Goal: Book appointment/travel/reservation

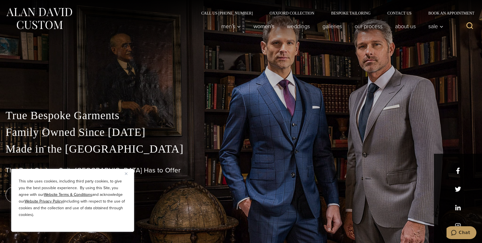
click at [126, 173] on img "Close" at bounding box center [126, 174] width 3 height 3
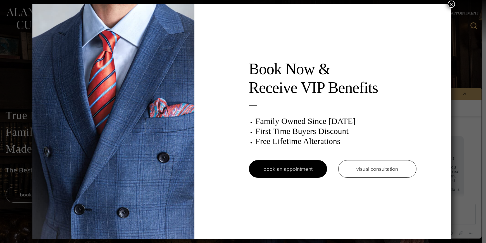
click at [453, 3] on button "×" at bounding box center [451, 4] width 7 height 7
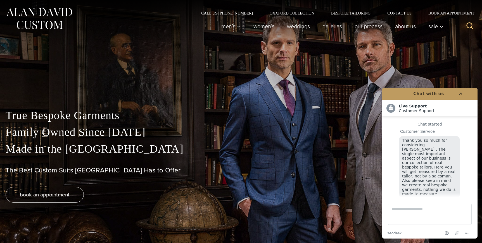
scroll to position [7, 0]
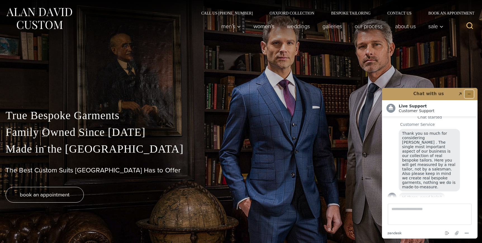
click at [468, 92] on icon "Minimize widget" at bounding box center [469, 94] width 4 height 4
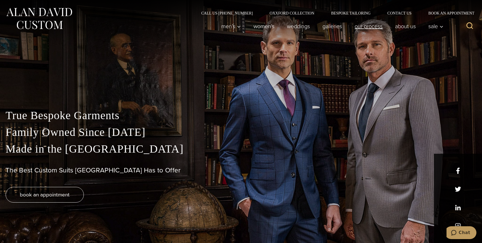
click at [361, 27] on link "Our Process" at bounding box center [368, 26] width 40 height 11
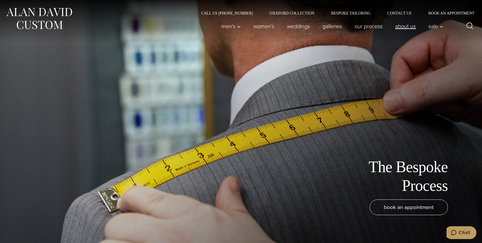
click at [407, 27] on link "About Us" at bounding box center [405, 26] width 33 height 11
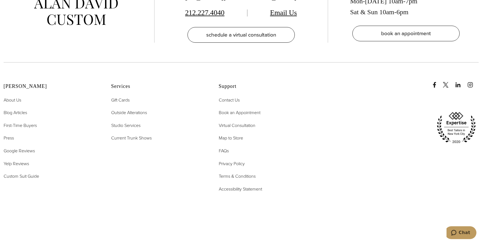
scroll to position [2402, 0]
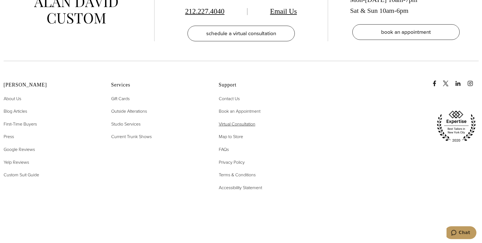
click at [242, 121] on span "Virtual Consultation" at bounding box center [237, 124] width 37 height 6
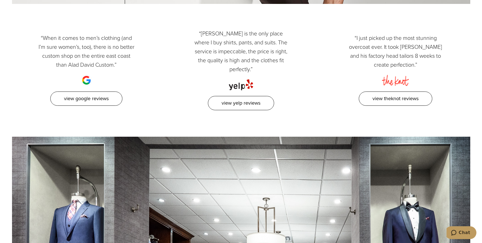
scroll to position [726, 0]
